Goal: Task Accomplishment & Management: Use online tool/utility

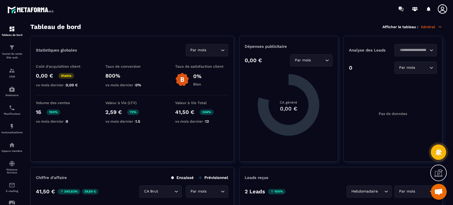
scroll to position [158, 0]
click at [16, 123] on div "Automatisations" at bounding box center [11, 128] width 21 height 11
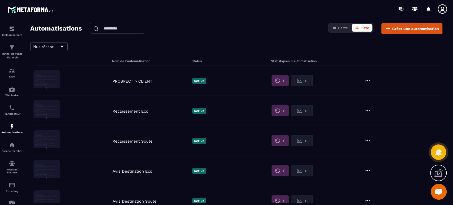
click at [422, 29] on span "Créer une automatisation" at bounding box center [415, 28] width 47 height 5
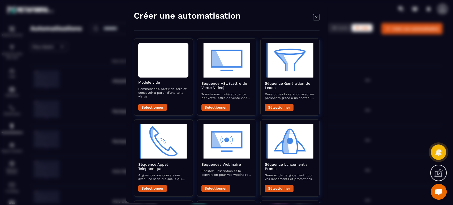
click at [170, 67] on div "Modal window" at bounding box center [163, 60] width 50 height 35
click at [161, 108] on button "Sélectionner" at bounding box center [152, 107] width 29 height 7
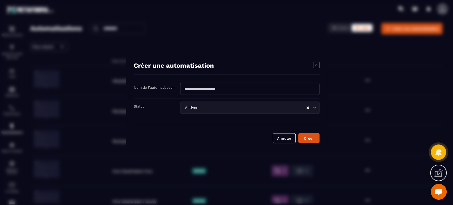
click at [213, 89] on input "Modal window" at bounding box center [249, 89] width 139 height 12
type input "****"
click at [225, 69] on div "Créer une automatisation" at bounding box center [227, 68] width 186 height 13
click at [246, 116] on div "Statut Activer Loading..." at bounding box center [227, 108] width 186 height 19
click at [310, 137] on button "Créer" at bounding box center [308, 138] width 21 height 10
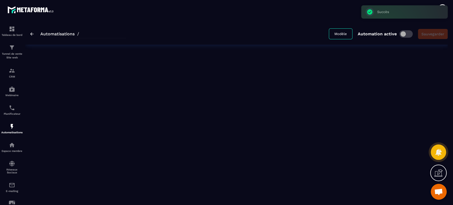
type input "****"
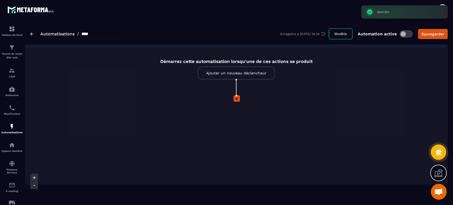
click at [247, 73] on link "Ajouter un nouveau déclencheur" at bounding box center [236, 73] width 77 height 13
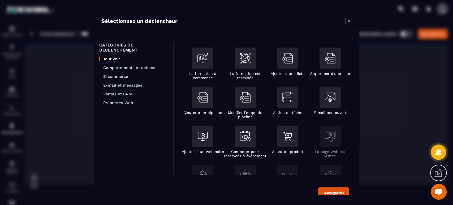
scroll to position [59, 0]
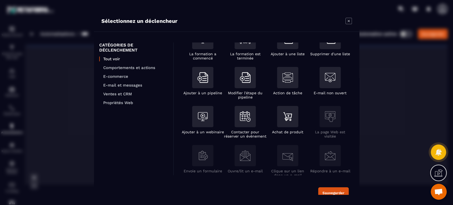
click at [276, 77] on div "Action de tâche" at bounding box center [287, 81] width 29 height 28
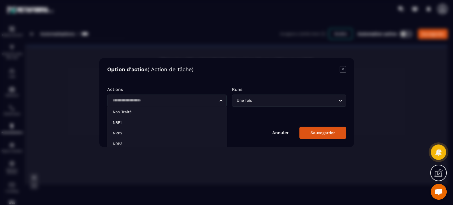
click at [189, 98] on input "Search for option" at bounding box center [164, 101] width 107 height 6
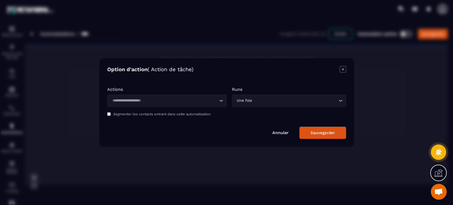
click at [281, 134] on link "Annuler" at bounding box center [280, 132] width 16 height 5
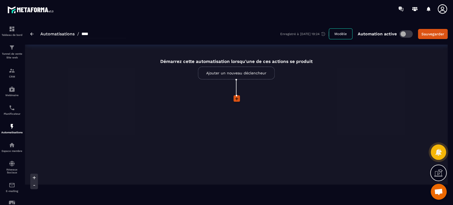
click at [248, 77] on link "Ajouter un nouveau déclencheur" at bounding box center [236, 73] width 77 height 13
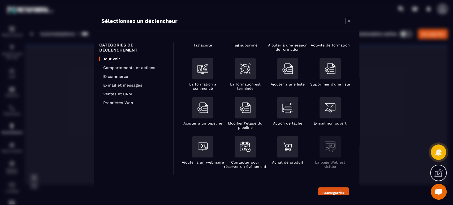
scroll to position [39, 0]
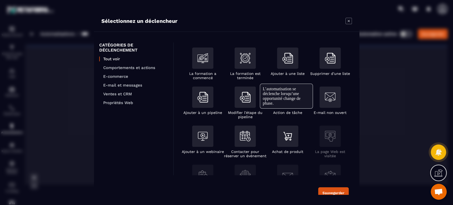
click at [250, 102] on img "Modal window" at bounding box center [245, 97] width 11 height 11
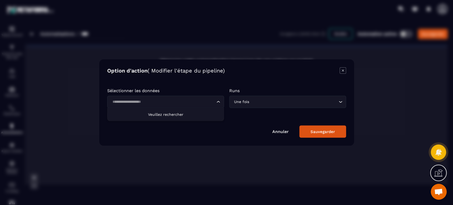
click at [183, 103] on input "Search for option" at bounding box center [163, 102] width 105 height 6
click at [178, 114] on span "Veuillez rechercher" at bounding box center [165, 114] width 35 height 4
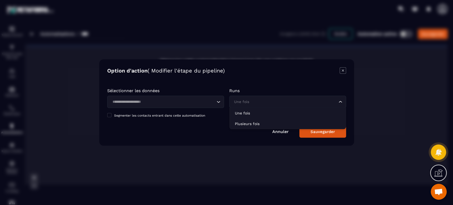
click at [279, 102] on input "Search for option" at bounding box center [285, 102] width 105 height 6
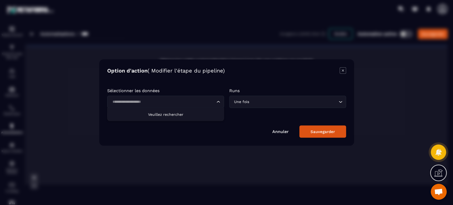
click at [202, 102] on input "Search for option" at bounding box center [163, 102] width 105 height 6
click at [167, 117] on li "Veuillez rechercher" at bounding box center [166, 114] width 116 height 13
type input "***"
click at [270, 97] on div "Une fois Loading..." at bounding box center [287, 102] width 117 height 12
click at [267, 78] on div "Option d'action ( Modifier l'étape du pipeline) Sélectionner les données Loadin…" at bounding box center [226, 102] width 255 height 86
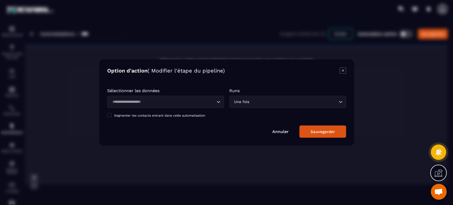
click at [286, 132] on link "Annuler" at bounding box center [280, 131] width 16 height 5
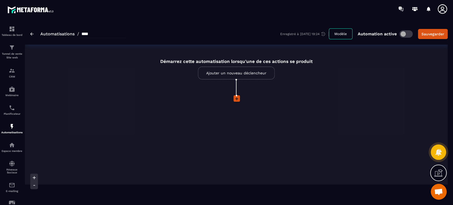
click at [247, 74] on link "Ajouter un nouveau déclencheur" at bounding box center [236, 73] width 77 height 13
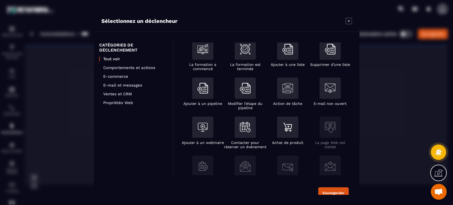
scroll to position [59, 0]
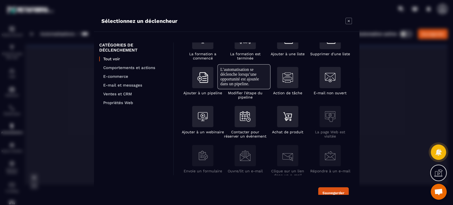
click at [203, 80] on img "Modal window" at bounding box center [203, 77] width 11 height 11
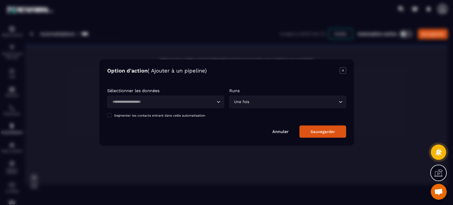
click at [182, 99] on input "Search for option" at bounding box center [163, 102] width 105 height 6
click at [174, 112] on span "Veuillez rechercher" at bounding box center [165, 114] width 35 height 4
click at [144, 102] on input "Search for option" at bounding box center [163, 102] width 105 height 6
click at [161, 116] on span "Veuillez rechercher" at bounding box center [165, 114] width 35 height 4
type input "*****"
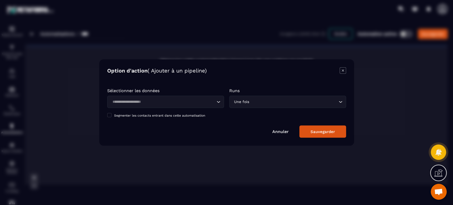
click at [244, 121] on form "Sélectionner les données Loading... [PERSON_NAME] rechercher Runs Une fois Load…" at bounding box center [226, 110] width 239 height 55
click at [280, 133] on link "Annuler" at bounding box center [280, 131] width 16 height 5
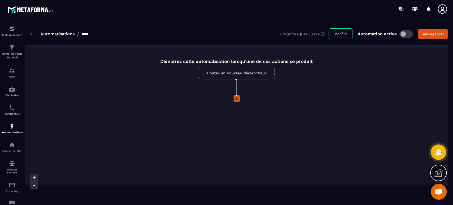
click at [250, 74] on link "Ajouter un nouveau déclencheur" at bounding box center [236, 73] width 77 height 13
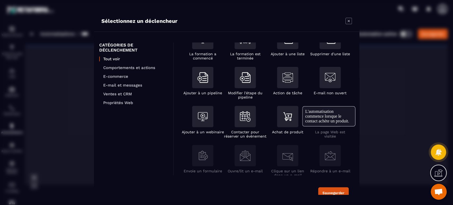
click at [291, 118] on img "Modal window" at bounding box center [288, 116] width 11 height 11
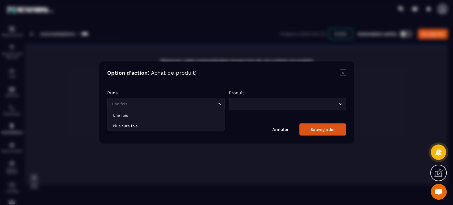
click at [200, 106] on input "Search for option" at bounding box center [163, 104] width 105 height 6
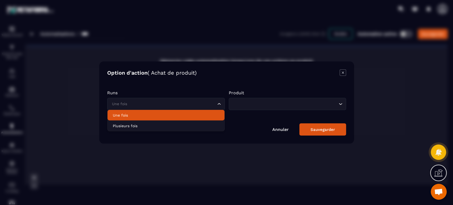
click at [160, 117] on p "Une fois" at bounding box center [166, 115] width 106 height 5
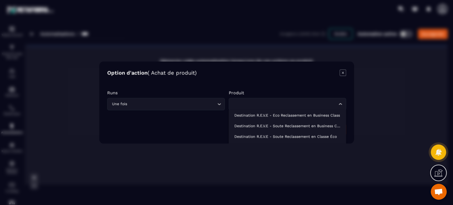
click at [257, 109] on div "Loading..." at bounding box center [288, 104] width 118 height 12
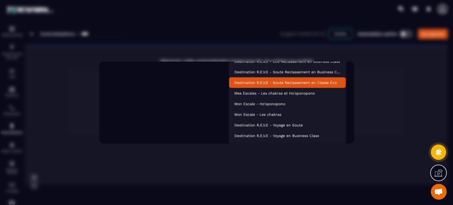
scroll to position [59, 0]
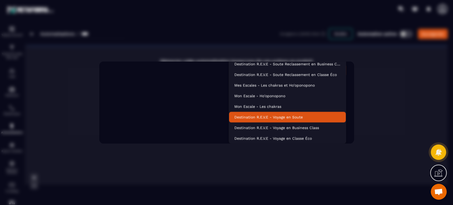
click at [310, 116] on p "Destination R.E.V.E - Voyage en Soute" at bounding box center [287, 116] width 106 height 5
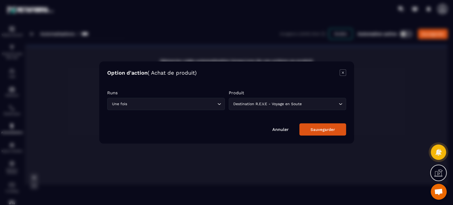
scroll to position [0, 0]
click at [322, 126] on button "Sauvegarder" at bounding box center [323, 129] width 47 height 12
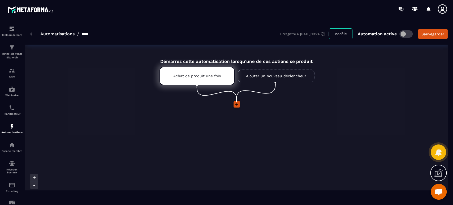
click at [280, 76] on link "Ajouter un nouveau déclencheur" at bounding box center [276, 76] width 77 height 13
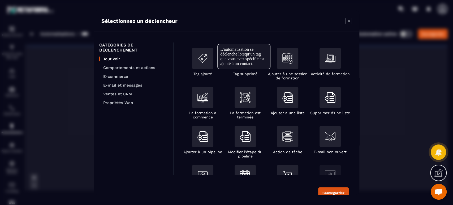
click at [208, 63] on img "Modal window" at bounding box center [203, 58] width 11 height 11
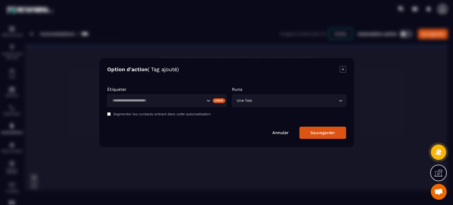
click at [166, 102] on input "Search for option" at bounding box center [158, 101] width 95 height 6
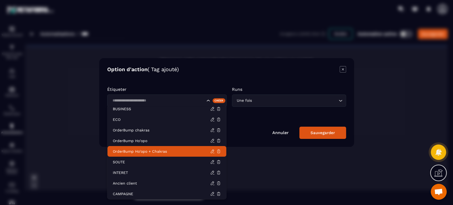
scroll to position [5, 0]
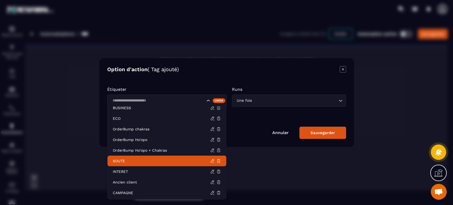
click at [145, 159] on p "SOUTE" at bounding box center [161, 160] width 97 height 5
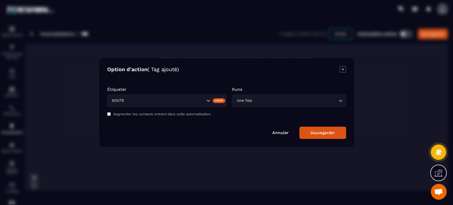
click at [339, 130] on button "Sauvegarder" at bounding box center [323, 133] width 47 height 12
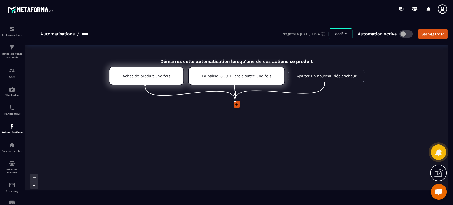
click at [270, 76] on p "La balise 'SOUTE' est ajoutée une fois" at bounding box center [236, 76] width 69 height 4
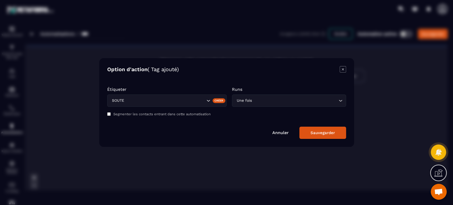
click at [280, 133] on link "Annuler" at bounding box center [280, 132] width 16 height 5
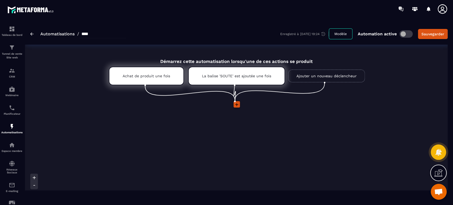
click at [279, 59] on icon at bounding box center [279, 58] width 3 height 3
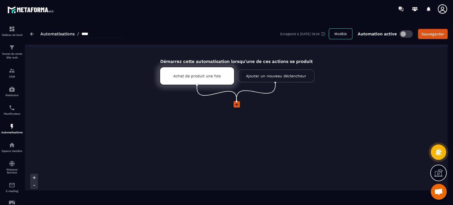
click at [234, 106] on icon at bounding box center [236, 104] width 5 height 5
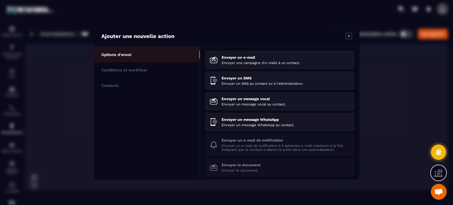
click at [130, 72] on p "Conditions et workflow" at bounding box center [124, 70] width 46 height 5
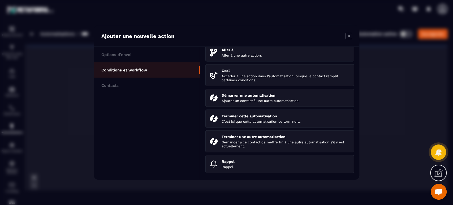
scroll to position [61, 0]
click at [108, 82] on li "Contacts" at bounding box center [147, 85] width 106 height 15
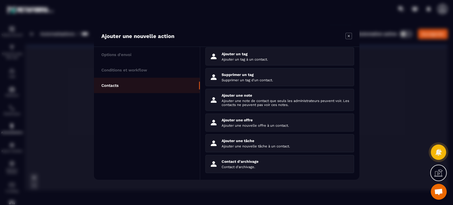
click at [253, 54] on div "Ajouter un tag Ajouter un tag à un contact." at bounding box center [286, 57] width 128 height 10
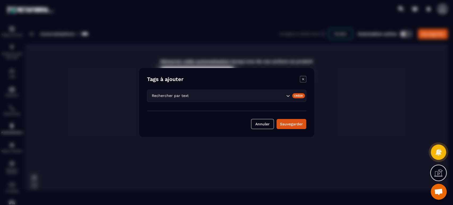
click at [250, 95] on input "Search for option" at bounding box center [237, 96] width 95 height 6
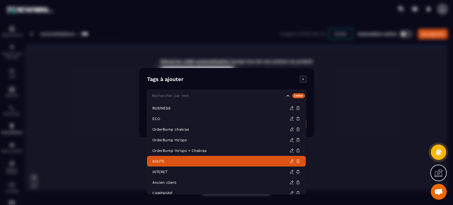
click at [191, 164] on li "SOUTE" at bounding box center [226, 161] width 159 height 11
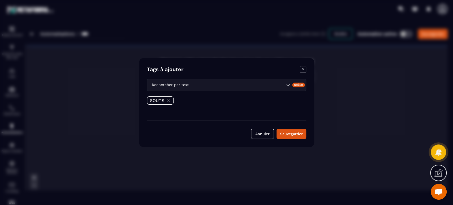
click at [293, 133] on button "Sauvegarder" at bounding box center [292, 134] width 30 height 10
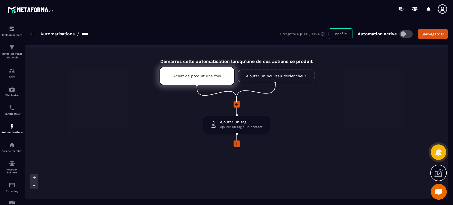
click at [216, 78] on p "Achat de produit une fois" at bounding box center [197, 76] width 48 height 4
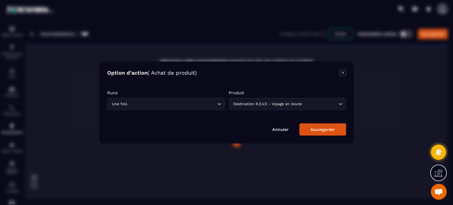
click at [315, 129] on div "Sauvegarder" at bounding box center [323, 129] width 24 height 5
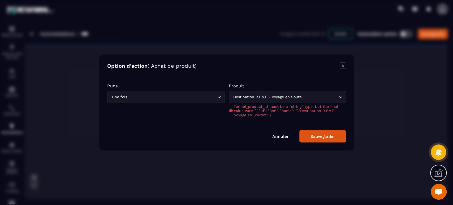
click at [276, 136] on link "Annuler" at bounding box center [280, 136] width 16 height 5
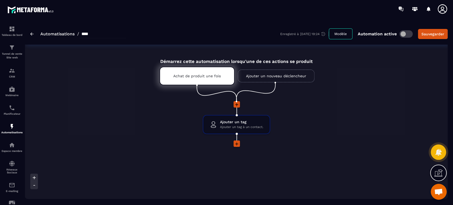
click at [306, 138] on div "Ajouter un tag Ajouter un tag à un contact. drag-arrow" at bounding box center [237, 127] width 186 height 53
click at [235, 144] on icon at bounding box center [236, 143] width 5 height 5
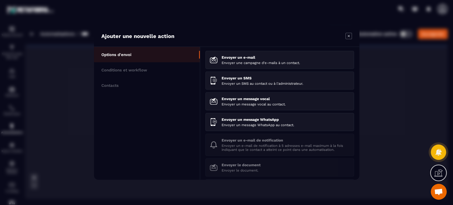
click at [349, 36] on icon "Modal window" at bounding box center [349, 36] width 6 height 6
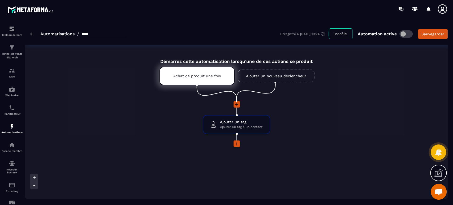
click at [237, 105] on icon at bounding box center [236, 104] width 3 height 3
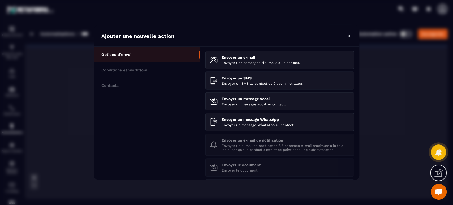
click at [143, 71] on p "Conditions et workflow" at bounding box center [124, 70] width 46 height 5
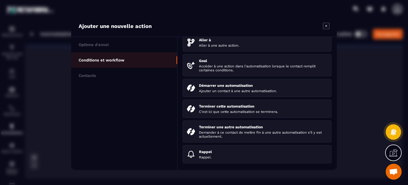
scroll to position [0, 0]
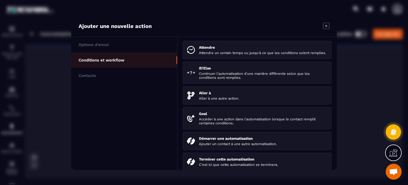
click at [106, 77] on li "Contacts" at bounding box center [124, 74] width 106 height 15
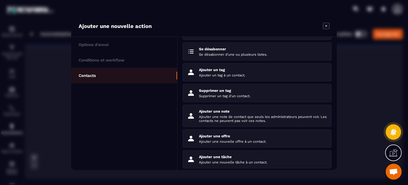
scroll to position [45, 0]
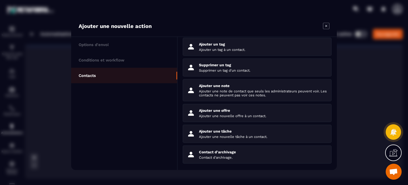
click at [227, 155] on p "Contact d'archivage." at bounding box center [263, 157] width 128 height 4
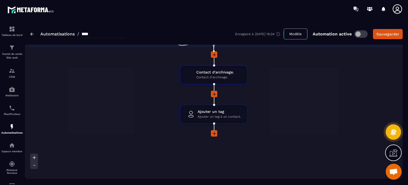
scroll to position [53, 0]
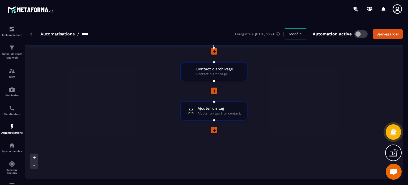
click at [224, 69] on span "Contact d'archivage." at bounding box center [215, 68] width 38 height 5
click at [237, 53] on icon at bounding box center [236, 53] width 3 height 3
click at [236, 54] on icon at bounding box center [236, 54] width 3 height 3
click at [236, 53] on icon at bounding box center [236, 54] width 3 height 3
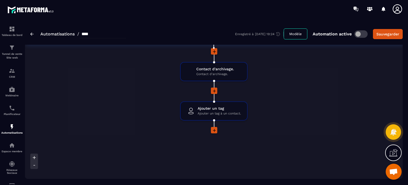
click at [217, 71] on span "Contact d'archivage." at bounding box center [215, 73] width 38 height 5
click at [241, 53] on icon at bounding box center [241, 53] width 3 height 3
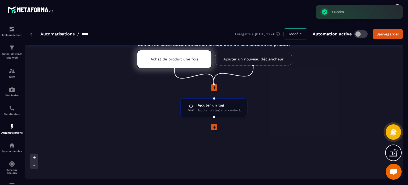
scroll to position [15, 0]
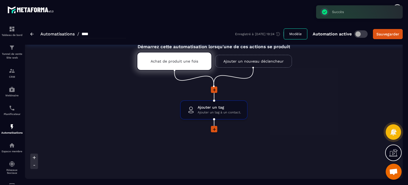
click at [215, 88] on icon at bounding box center [214, 89] width 5 height 5
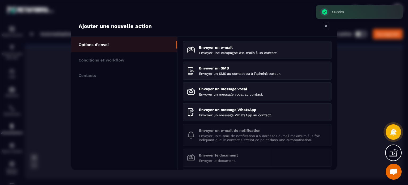
click at [101, 75] on li "Contacts" at bounding box center [124, 74] width 106 height 15
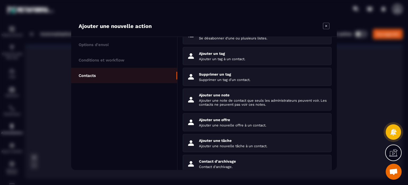
scroll to position [45, 0]
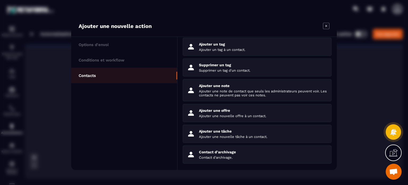
click at [254, 112] on div "Ajouter une offre Ajouter une nouvelle offre à un contact." at bounding box center [263, 113] width 128 height 10
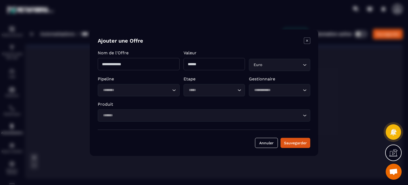
click at [139, 58] on input "Modal window" at bounding box center [139, 64] width 82 height 12
click at [135, 66] on input "Modal window" at bounding box center [139, 64] width 82 height 12
type input "*****"
click at [198, 66] on input "Modal window" at bounding box center [213, 64] width 61 height 12
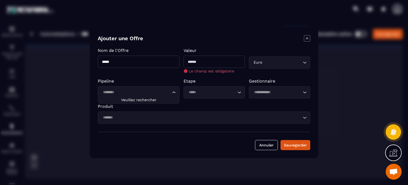
click at [135, 90] on input "Search for option" at bounding box center [136, 92] width 70 height 6
click at [263, 119] on input "Search for option" at bounding box center [201, 117] width 200 height 6
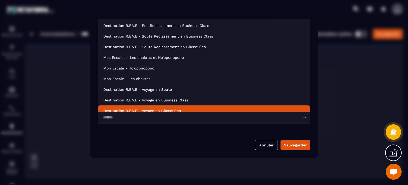
scroll to position [4, 0]
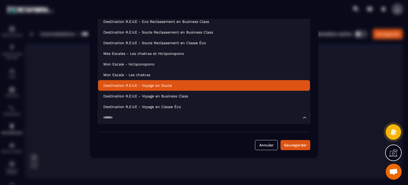
click at [212, 83] on p "Destination R.E.V.E - Voyage en Soute" at bounding box center [203, 85] width 201 height 5
type input "****"
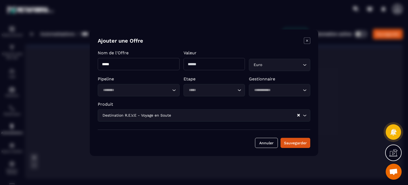
click at [137, 66] on input "*****" at bounding box center [139, 64] width 82 height 12
click at [209, 63] on input "****" at bounding box center [213, 64] width 61 height 12
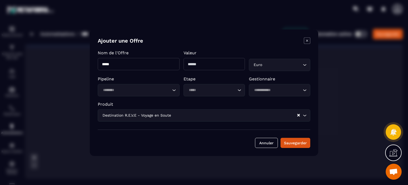
click at [209, 63] on input "****" at bounding box center [213, 64] width 61 height 12
click at [269, 65] on input "Search for option" at bounding box center [282, 65] width 38 height 6
click at [264, 146] on button "Annuler" at bounding box center [266, 142] width 23 height 10
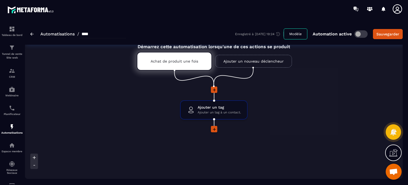
click at [215, 88] on icon at bounding box center [214, 89] width 5 height 5
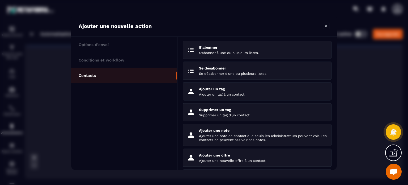
click at [98, 74] on li "Contacts" at bounding box center [124, 74] width 106 height 15
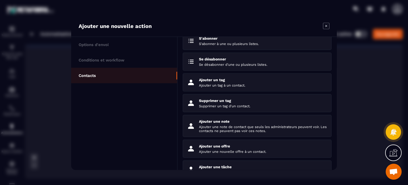
scroll to position [0, 0]
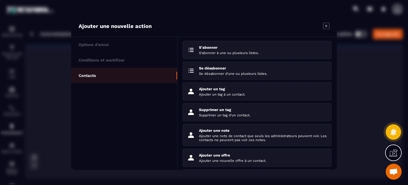
click at [236, 48] on p "S'abonner" at bounding box center [263, 47] width 128 height 4
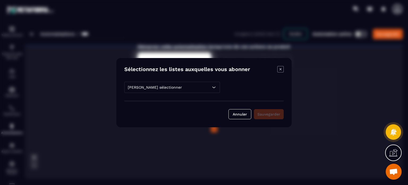
click at [204, 86] on div "[PERSON_NAME] sélectionner" at bounding box center [172, 87] width 96 height 11
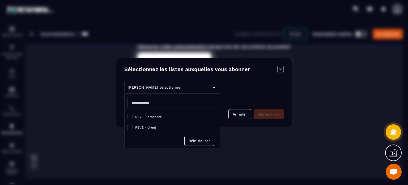
click at [130, 129] on span "Modal window" at bounding box center [129, 126] width 5 height 5
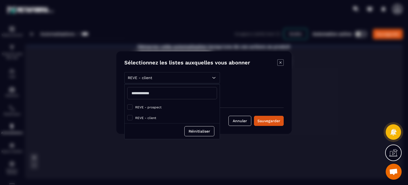
click at [240, 102] on div "REVE - client REVE - prospect REVE - client Réinitialiser REVE - client Annuler…" at bounding box center [203, 99] width 159 height 54
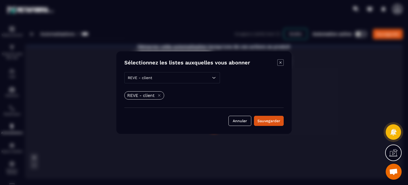
click at [267, 121] on div "Sauvegarder" at bounding box center [268, 120] width 23 height 5
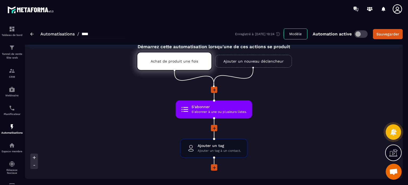
click at [14, 57] on p "Tunnel de vente Site web" at bounding box center [11, 55] width 21 height 7
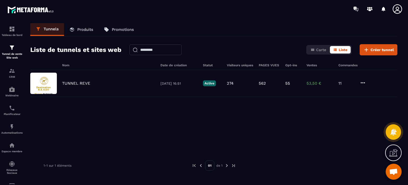
click at [15, 56] on p "Tunnel de vente Site web" at bounding box center [11, 55] width 21 height 7
click at [0, 0] on img at bounding box center [0, 0] width 0 height 0
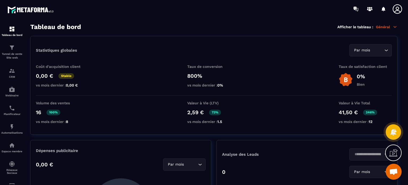
click at [15, 31] on div "Tableau de bord" at bounding box center [11, 31] width 21 height 11
drag, startPoint x: 357, startPoint y: 101, endPoint x: 353, endPoint y: 110, distance: 10.0
click at [357, 101] on p "Valeur à Vie Total" at bounding box center [365, 103] width 53 height 4
click at [353, 110] on p "41,50 €" at bounding box center [348, 112] width 19 height 6
drag, startPoint x: 344, startPoint y: 118, endPoint x: 353, endPoint y: 118, distance: 9.0
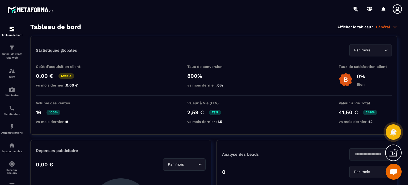
click at [346, 118] on div "Valeur à Vie Total 41,50 € 246% vs mois dernier : 12" at bounding box center [365, 113] width 53 height 25
click at [358, 114] on div "41,50 € 246%" at bounding box center [365, 112] width 53 height 6
click at [382, 27] on p "Général" at bounding box center [387, 26] width 22 height 5
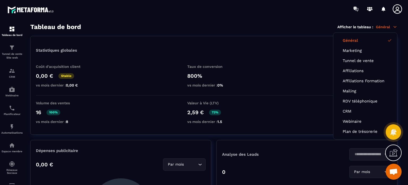
click at [381, 49] on link "Marketing" at bounding box center [365, 50] width 45 height 5
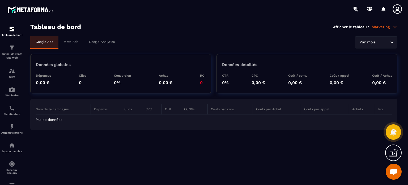
click at [386, 28] on p "Marketing" at bounding box center [384, 26] width 26 height 5
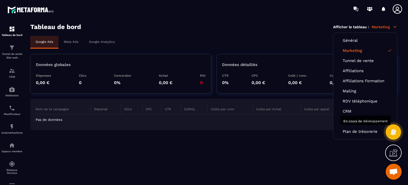
click at [371, 131] on link "Plan de trésorerie" at bounding box center [365, 131] width 45 height 5
click at [354, 38] on link "Général" at bounding box center [365, 40] width 45 height 5
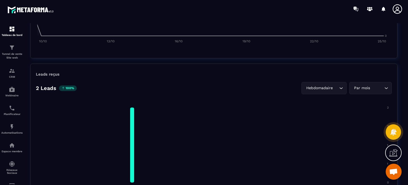
scroll to position [354, 0]
drag, startPoint x: 173, startPoint y: 52, endPoint x: 210, endPoint y: 54, distance: 37.2
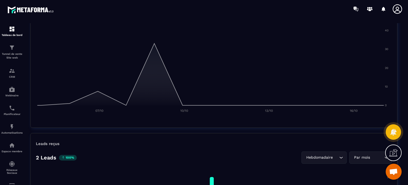
scroll to position [283, 0]
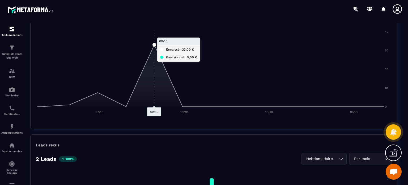
click at [157, 41] on foreignobject at bounding box center [214, 70] width 356 height 93
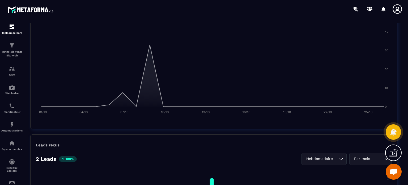
scroll to position [0, 0]
click at [13, 55] on p "Tunnel de vente Site web" at bounding box center [11, 55] width 21 height 7
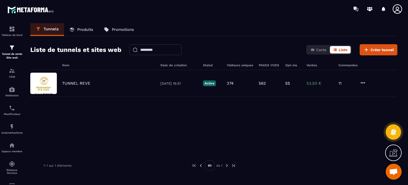
click at [11, 35] on p "Tableau de bord" at bounding box center [11, 34] width 21 height 3
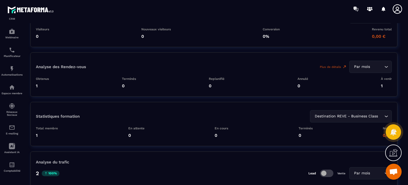
scroll to position [1186, 0]
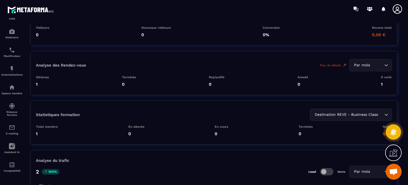
click at [387, 63] on icon "Search for option" at bounding box center [385, 64] width 5 height 5
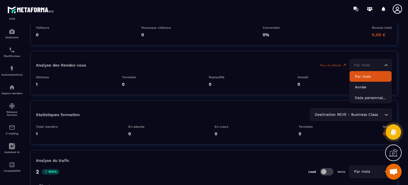
click at [367, 74] on p "Par mois" at bounding box center [370, 76] width 31 height 5
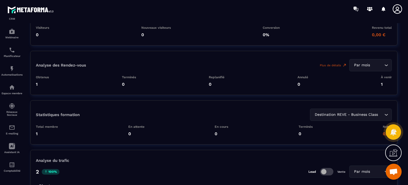
click at [371, 66] on input "Search for option" at bounding box center [377, 65] width 12 height 6
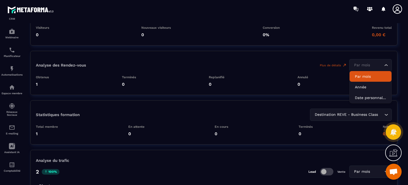
click at [331, 67] on div "Analyse des Rendez-vous Plus de détails Par mois Loading... Par mois Année Date…" at bounding box center [214, 65] width 356 height 12
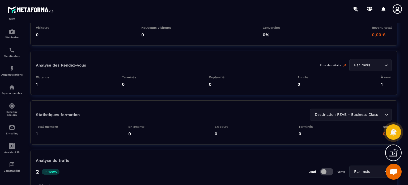
click at [332, 63] on link "Plus de détails" at bounding box center [333, 65] width 27 height 4
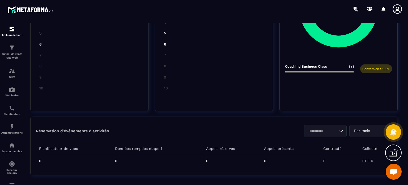
click at [8, 57] on p "Tunnel de vente Site web" at bounding box center [11, 55] width 21 height 7
